Goal: Task Accomplishment & Management: Use online tool/utility

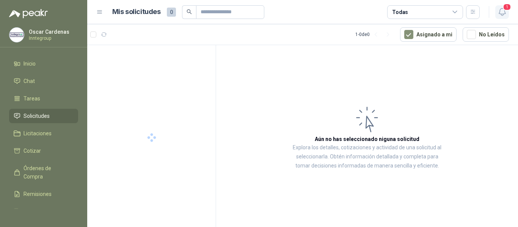
click at [503, 11] on icon "button" at bounding box center [501, 11] width 9 height 9
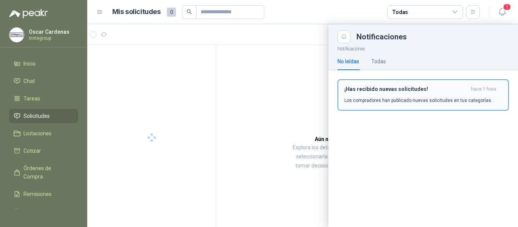
click at [389, 91] on h3 "¡Has recibido nuevas solicitudes!" at bounding box center [406, 89] width 124 height 6
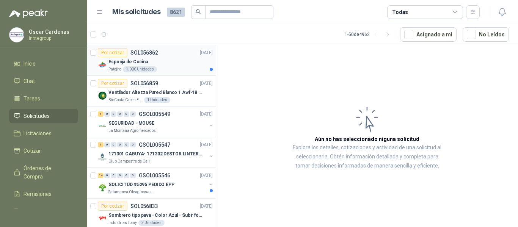
click at [183, 69] on div "Patojito 1.000 Unidades" at bounding box center [160, 69] width 104 height 6
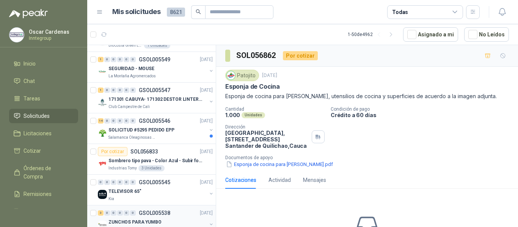
scroll to position [76, 0]
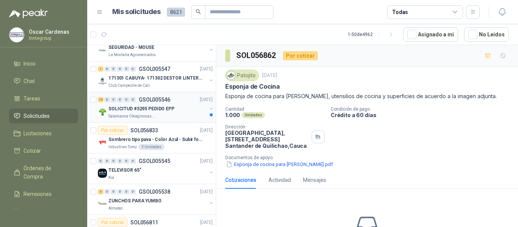
click at [154, 110] on p "SOLICITUD #5295 PEDIDO EPP" at bounding box center [141, 108] width 66 height 7
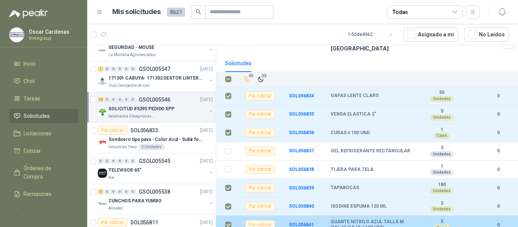
scroll to position [23, 0]
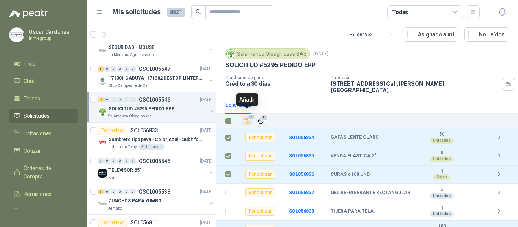
click at [249, 117] on icon "Añadir" at bounding box center [247, 120] width 7 height 7
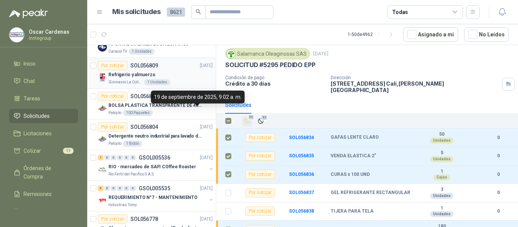
scroll to position [265, 0]
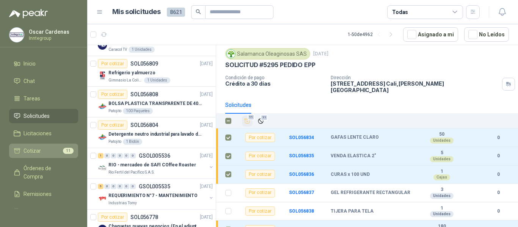
click at [55, 152] on li "Cotizar 11" at bounding box center [44, 151] width 60 height 8
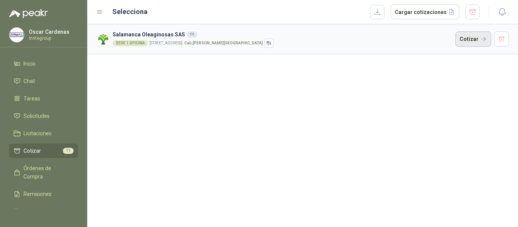
click at [465, 37] on button "Cotizar" at bounding box center [473, 38] width 36 height 15
